Goal: Information Seeking & Learning: Compare options

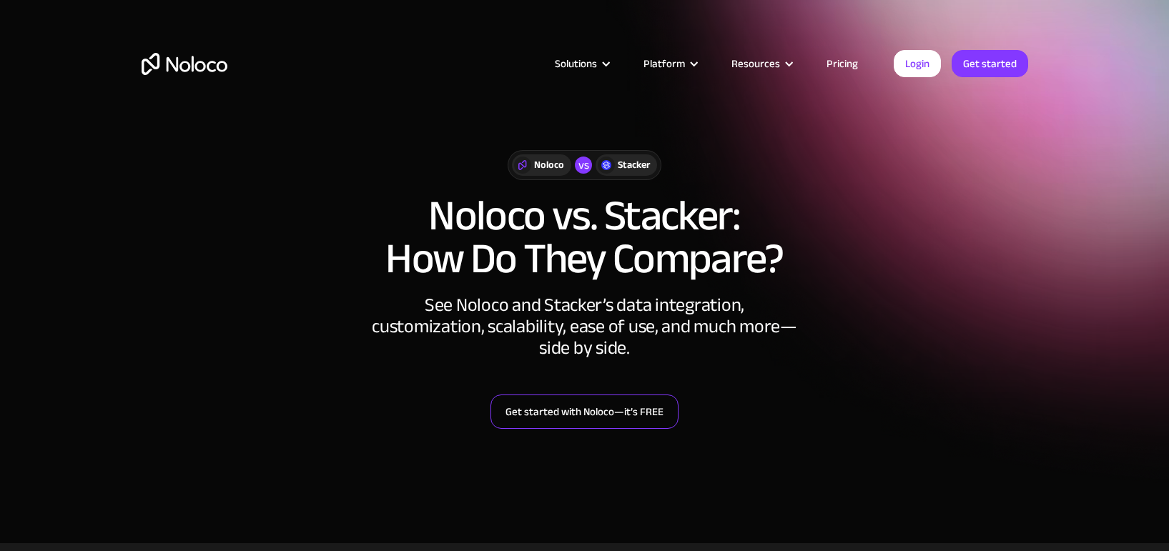
click at [580, 412] on link "Get started with Noloco—it’s FREE" at bounding box center [585, 412] width 188 height 34
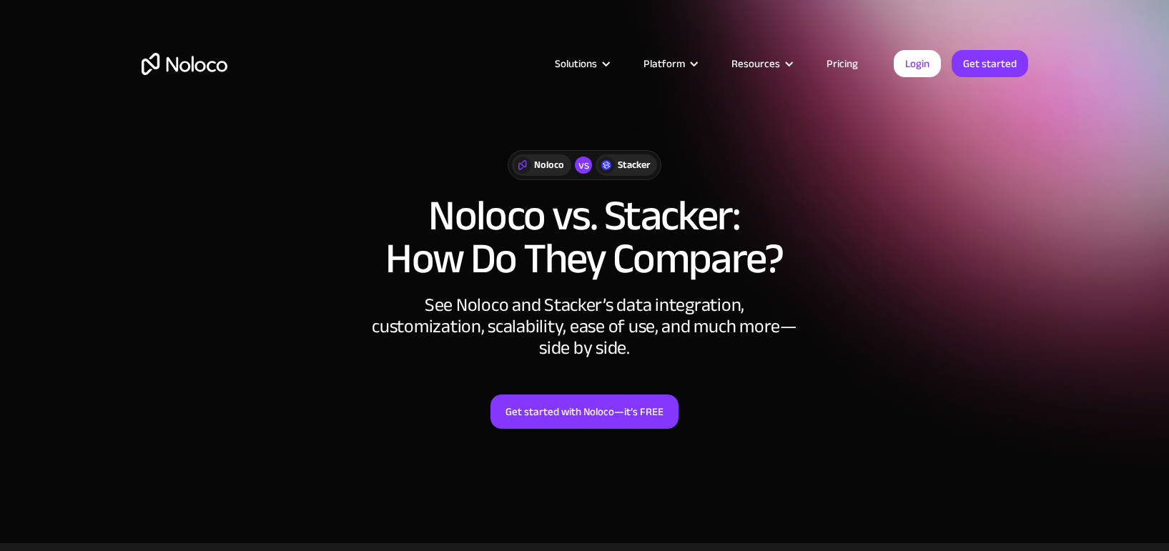
click at [843, 67] on link "Pricing" at bounding box center [842, 63] width 67 height 19
